Goal: Task Accomplishment & Management: Complete application form

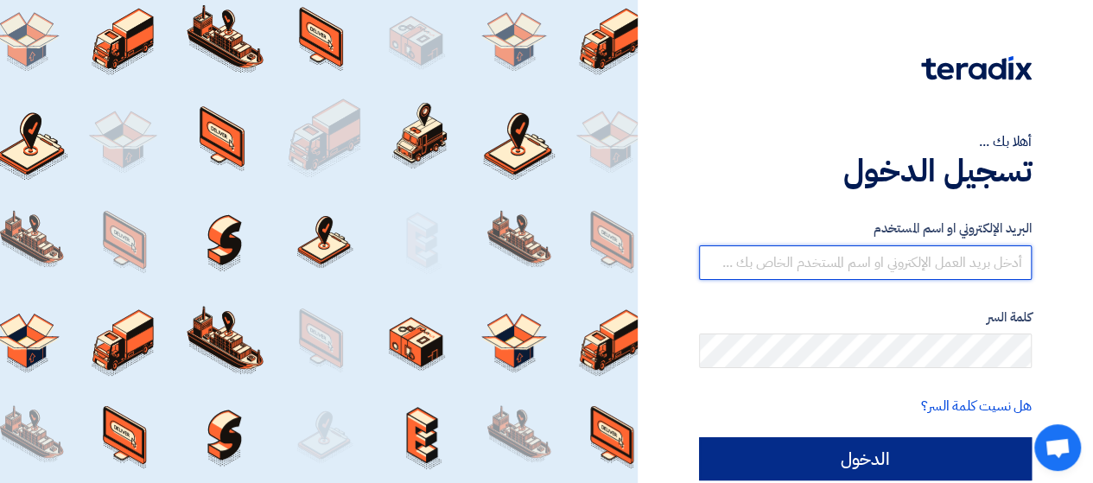
type input "[EMAIL_ADDRESS][DOMAIN_NAME]"
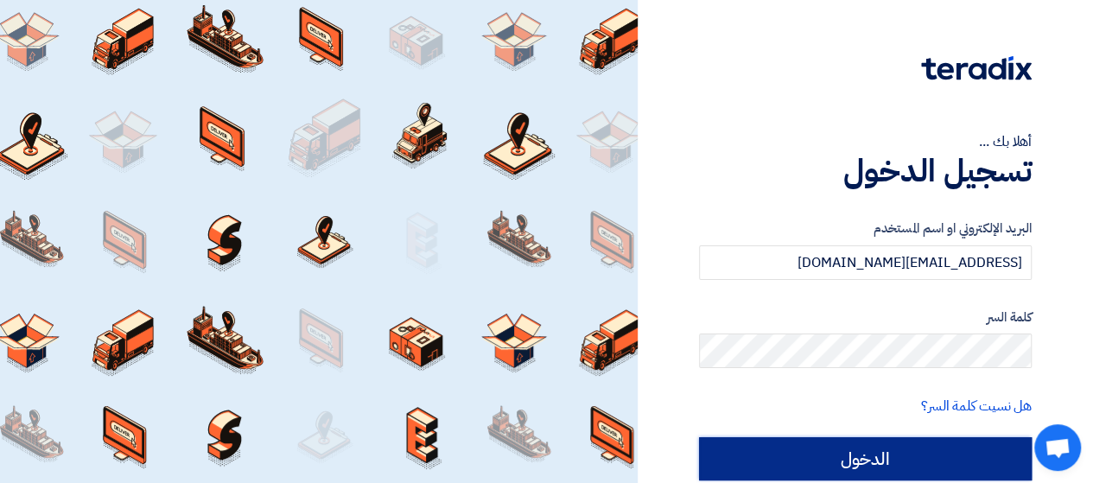
click at [884, 459] on input "الدخول" at bounding box center [865, 458] width 333 height 43
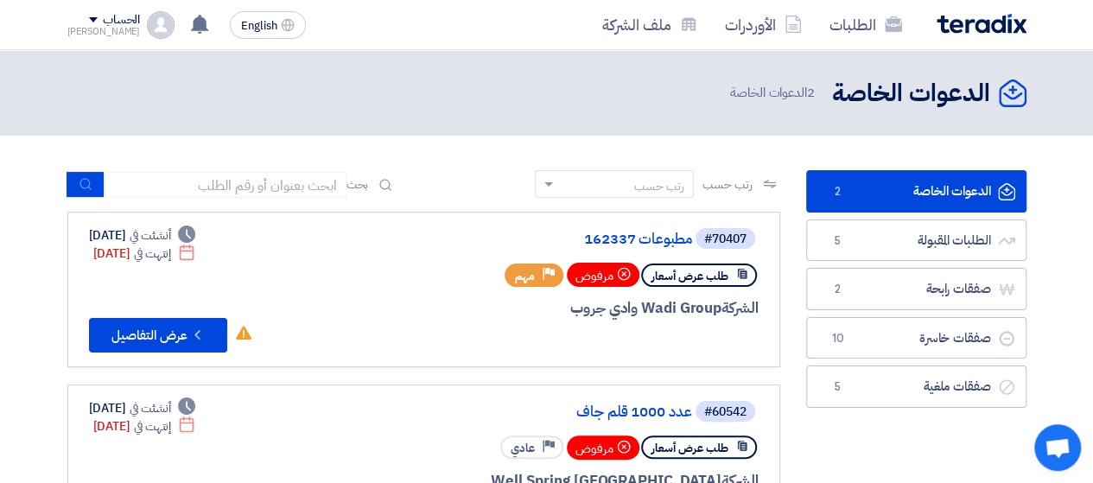
click at [903, 187] on link "الدعوات الخاصة الدعوات الخاصة 2" at bounding box center [916, 191] width 220 height 42
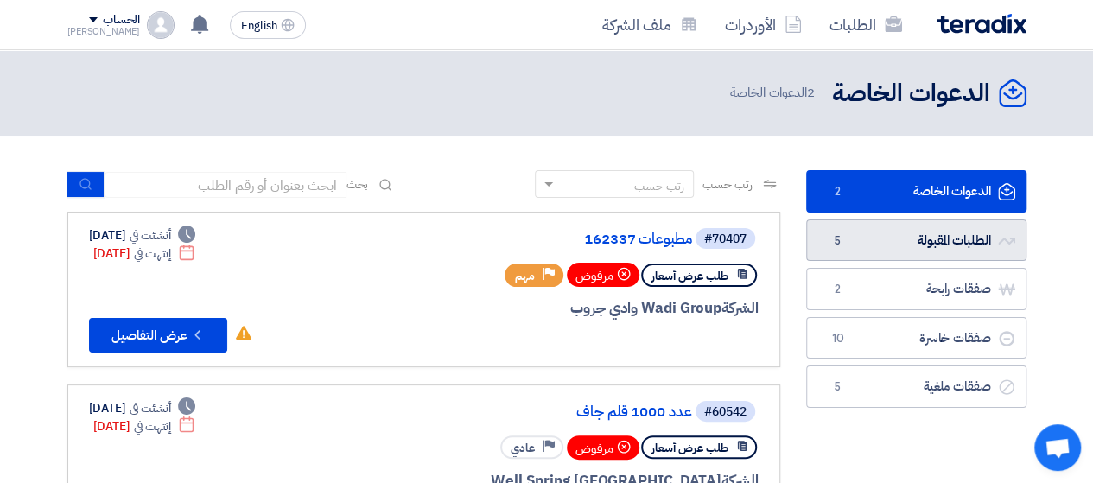
click at [901, 225] on link "الطلبات المقبولة الطلبات المقبولة 5" at bounding box center [916, 240] width 220 height 42
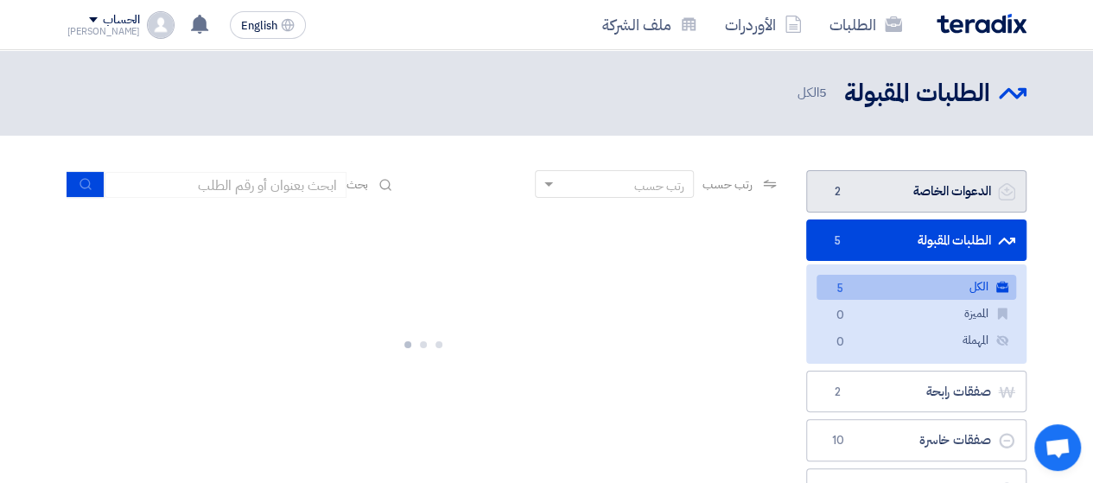
click at [899, 191] on link "الدعوات الخاصة الدعوات الخاصة 2" at bounding box center [916, 191] width 220 height 42
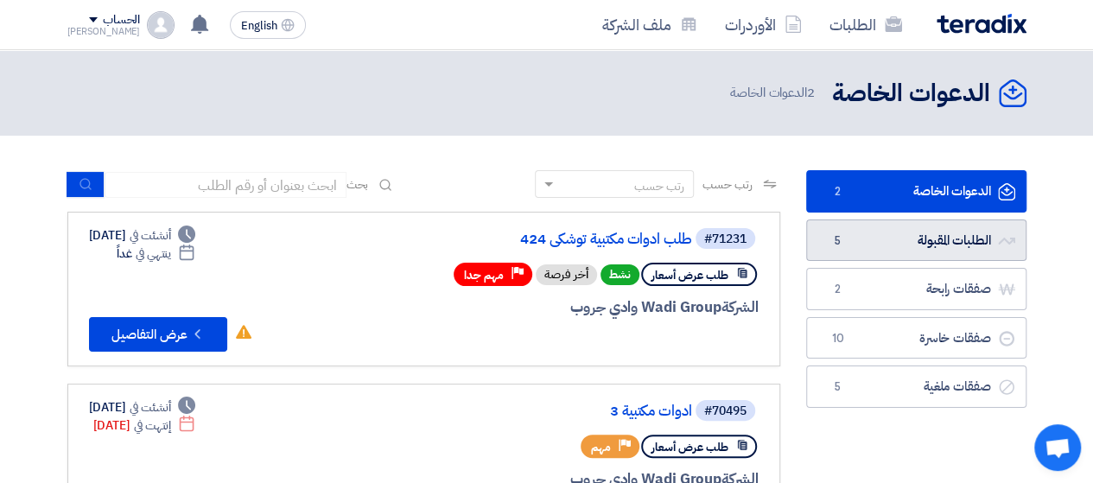
click at [914, 235] on link "الطلبات المقبولة الطلبات المقبولة 5" at bounding box center [916, 240] width 220 height 42
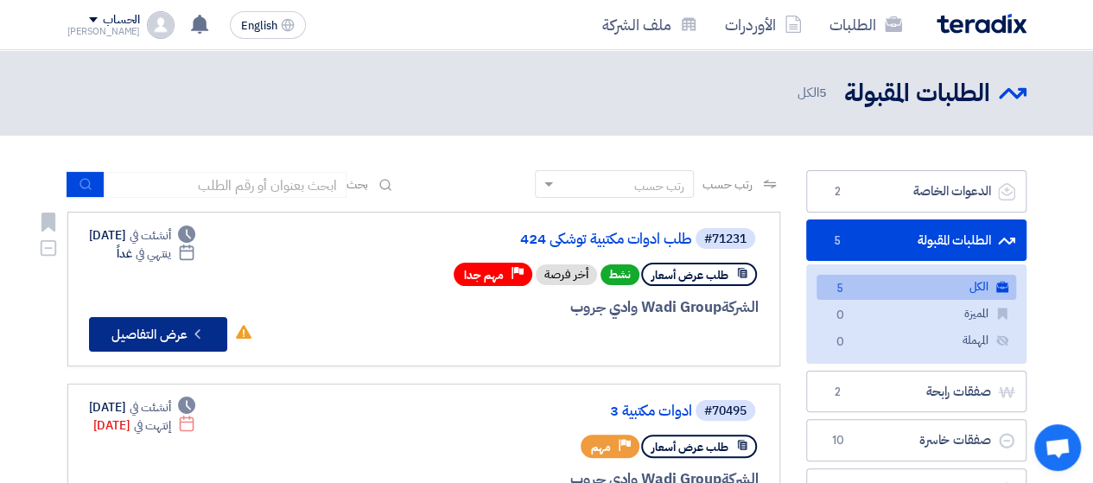
click at [130, 328] on button "Check details عرض التفاصيل" at bounding box center [158, 334] width 138 height 35
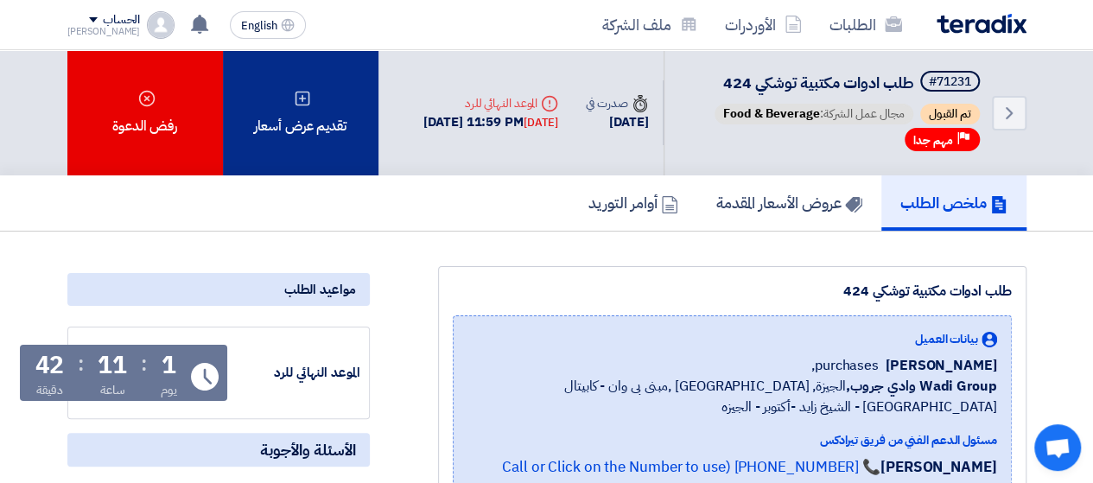
click at [288, 136] on div "تقديم عرض أسعار" at bounding box center [300, 112] width 155 height 125
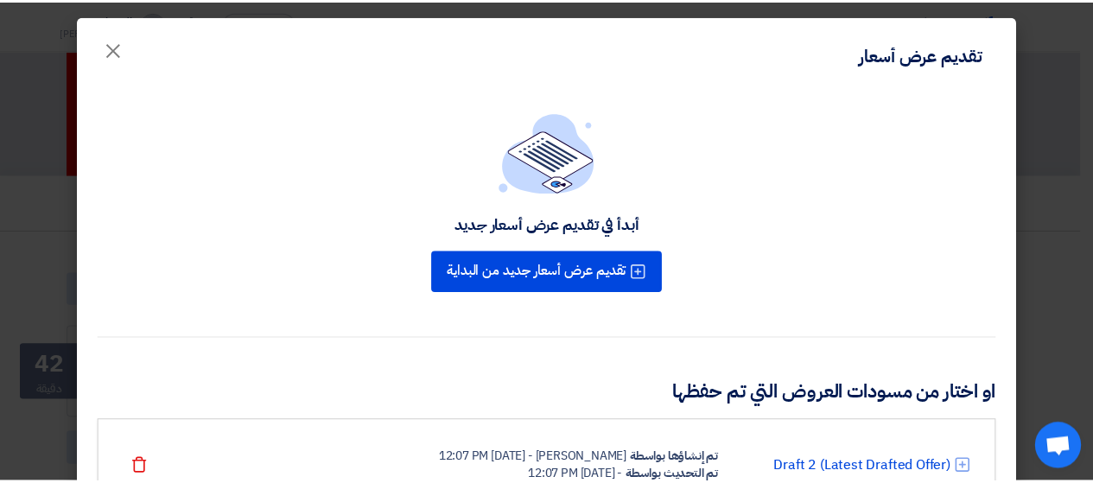
scroll to position [173, 0]
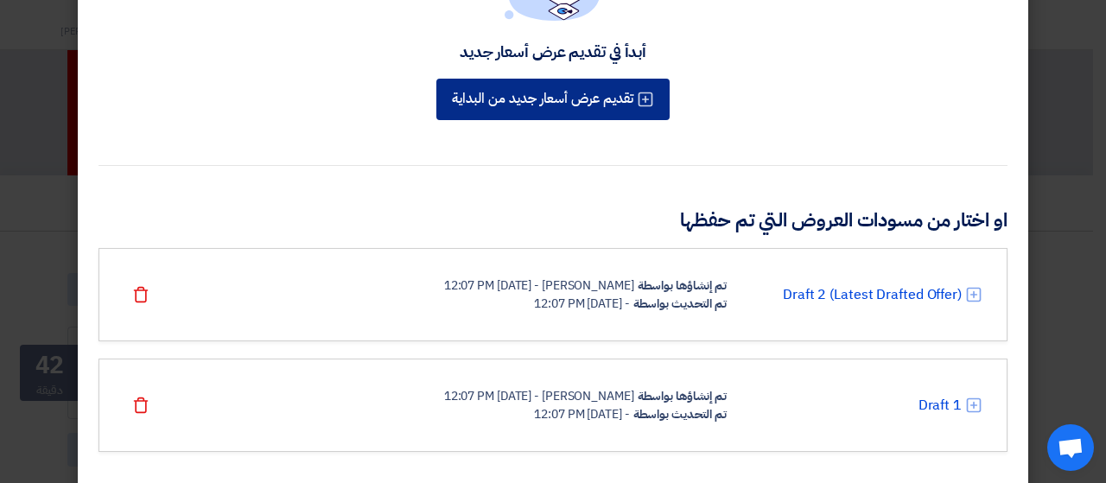
click at [569, 98] on button "تقديم عرض أسعار جديد من البداية" at bounding box center [552, 99] width 233 height 41
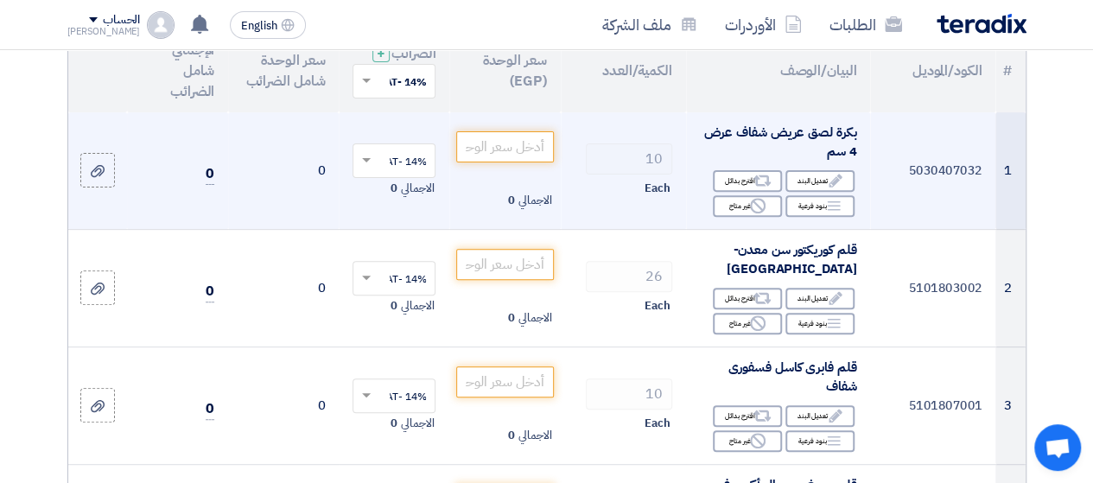
scroll to position [259, 0]
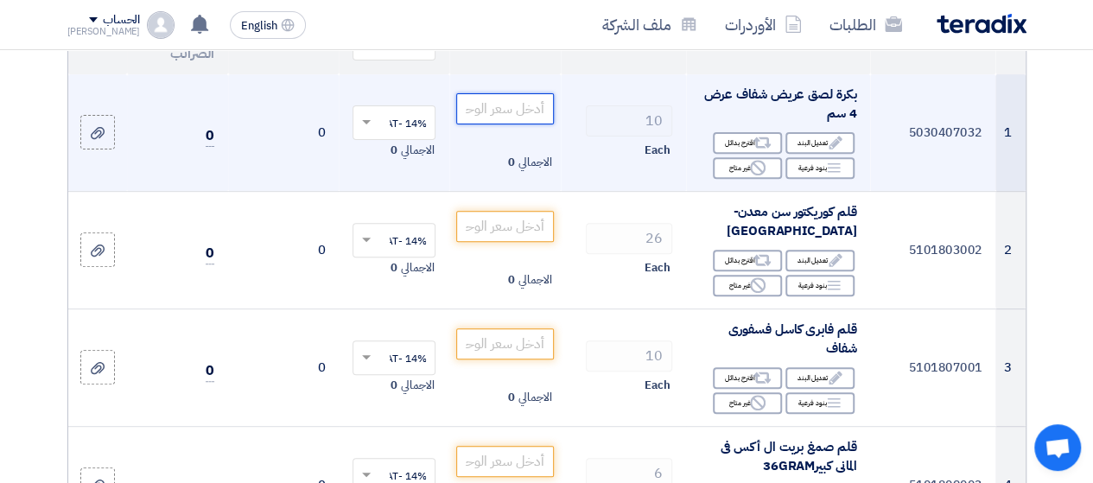
click at [532, 122] on input "number" at bounding box center [504, 108] width 97 height 31
